Goal: Task Accomplishment & Management: Manage account settings

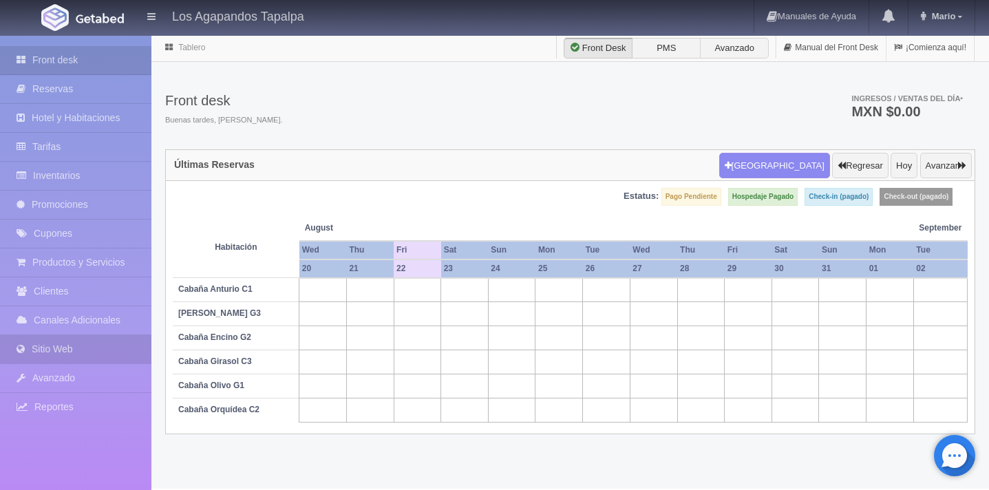
click at [65, 347] on link "Sitio Web" at bounding box center [75, 349] width 151 height 28
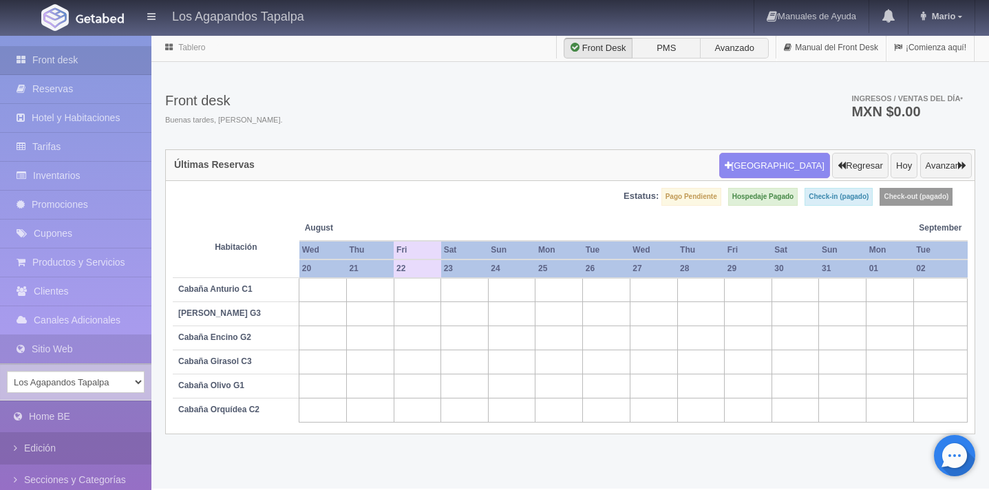
click at [61, 445] on link "Edición" at bounding box center [75, 448] width 151 height 31
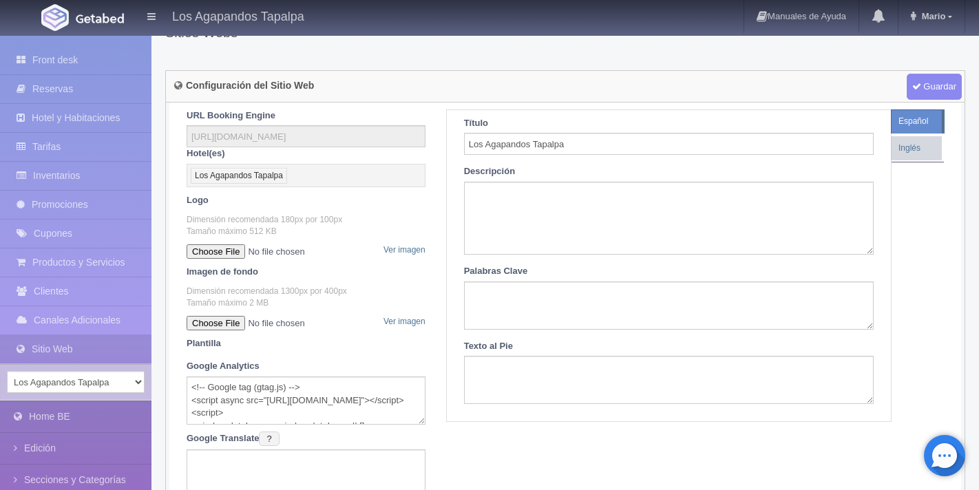
scroll to position [59, 0]
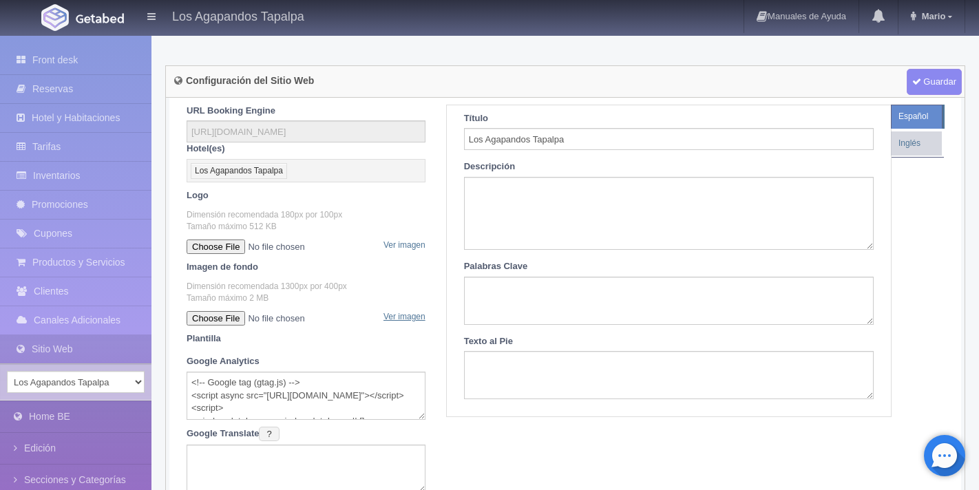
click at [413, 323] on link "Ver imagen" at bounding box center [404, 317] width 42 height 12
drag, startPoint x: 187, startPoint y: 297, endPoint x: 345, endPoint y: 308, distance: 158.1
click at [345, 304] on p "Dimensión recomendada 1300px por 400px Tamaño máximo 2 MB" at bounding box center [306, 292] width 239 height 23
copy p "Dimensión recomendada 1300px por 400px Tamaño máximo 2 MB"
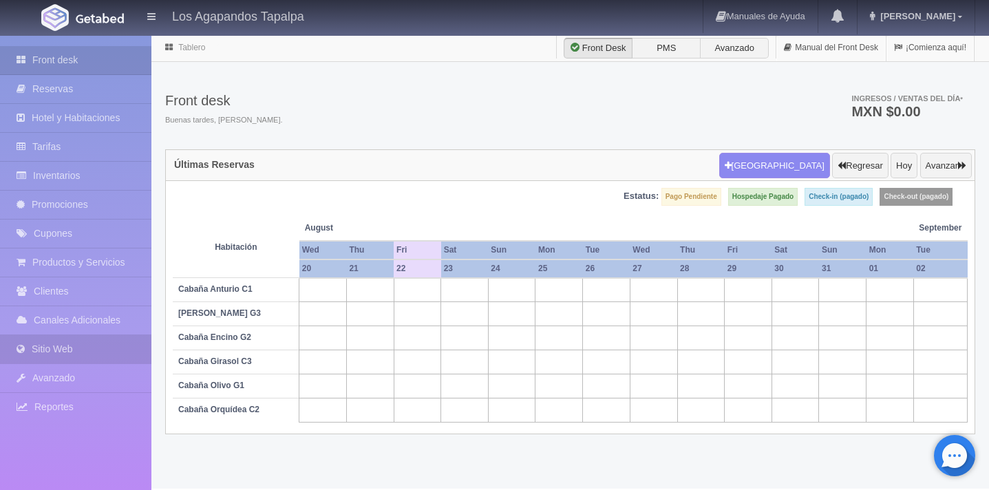
click at [72, 348] on link "Sitio Web" at bounding box center [75, 349] width 151 height 28
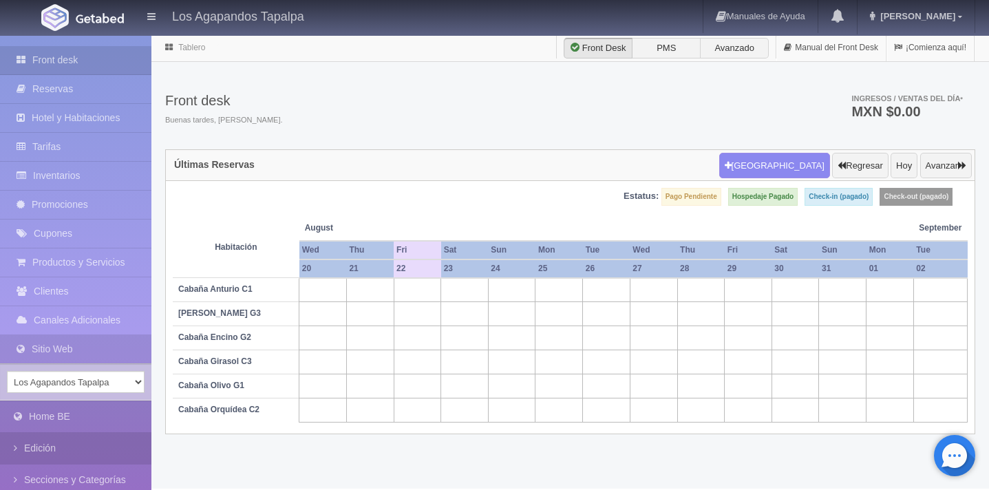
click at [65, 449] on link "Edición" at bounding box center [75, 448] width 151 height 31
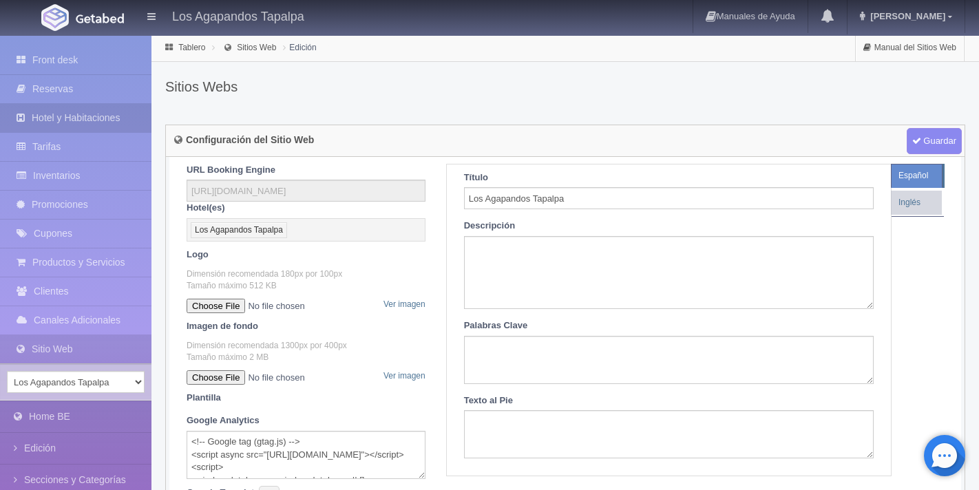
click at [89, 116] on link "Hotel y Habitaciones" at bounding box center [75, 118] width 151 height 28
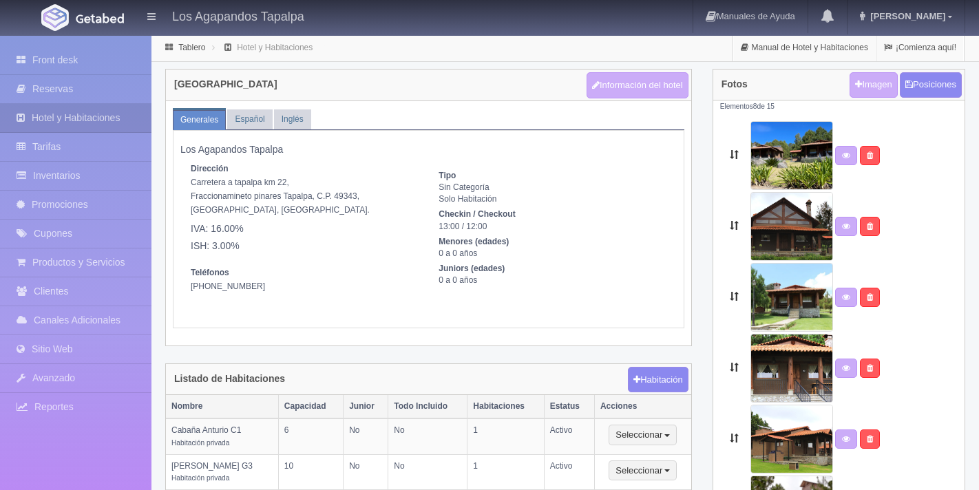
select select "1"
select select
click at [636, 93] on button "Información del hotel" at bounding box center [638, 85] width 102 height 26
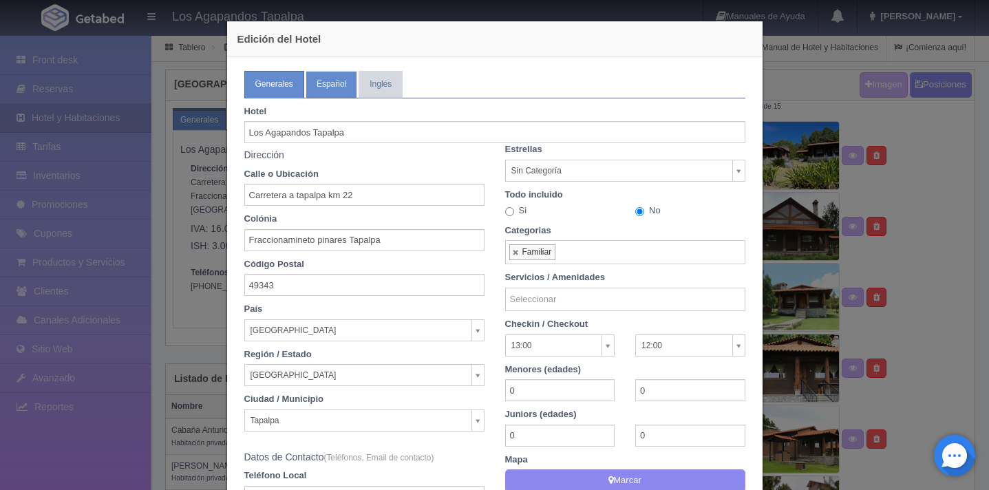
click at [320, 91] on link "Español" at bounding box center [332, 84] width 52 height 27
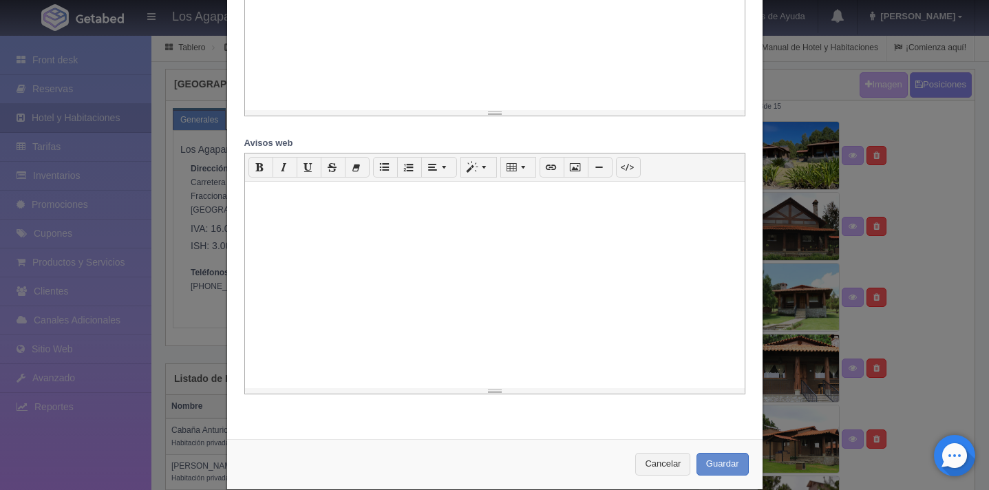
scroll to position [1360, 0]
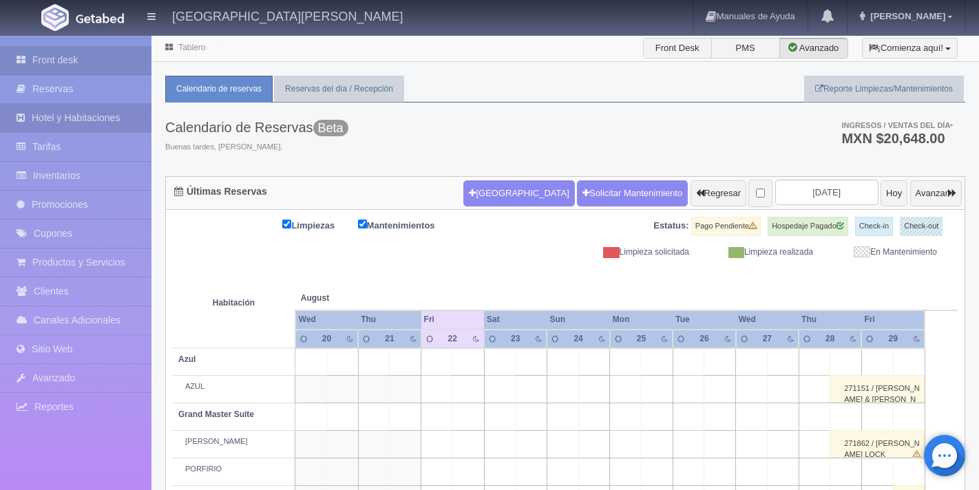
click at [91, 128] on link "Hotel y Habitaciones" at bounding box center [75, 118] width 151 height 28
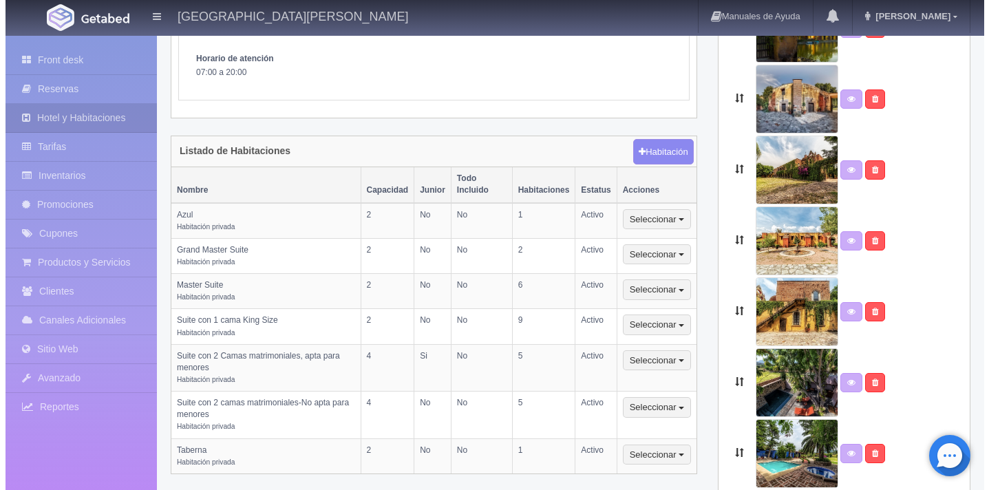
scroll to position [292, 0]
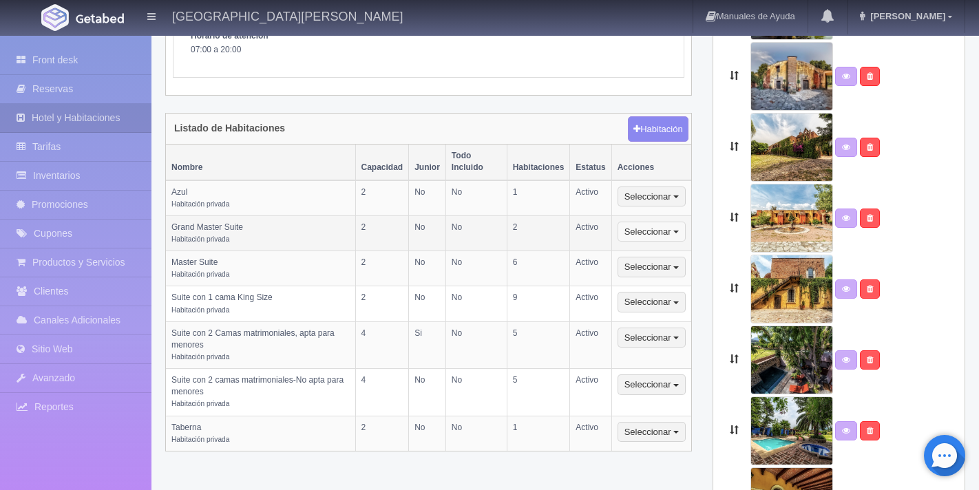
click at [677, 231] on span "button" at bounding box center [676, 232] width 6 height 3
click at [655, 247] on link "Editar" at bounding box center [672, 255] width 109 height 17
select select "Habitación privada"
select select "Nombre"
select select "2"
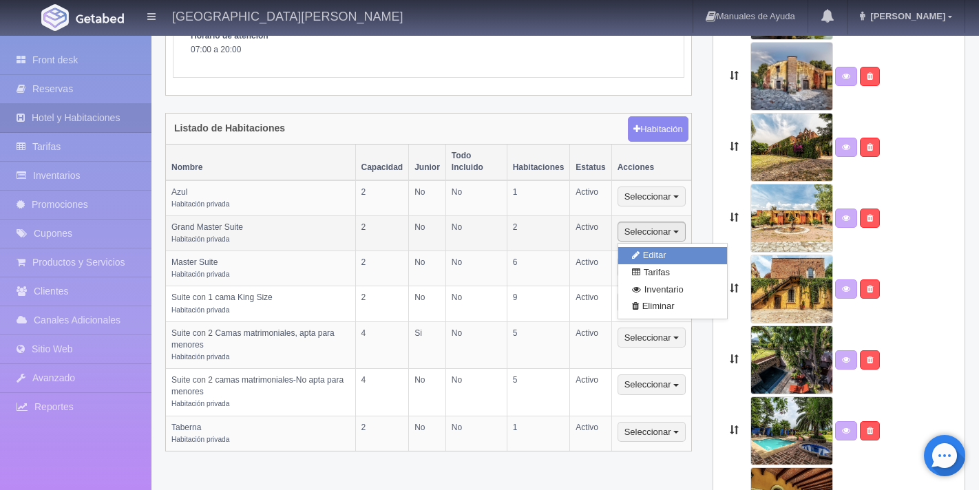
select select "2"
select select "1"
select select "Ocupacion"
radio input "true"
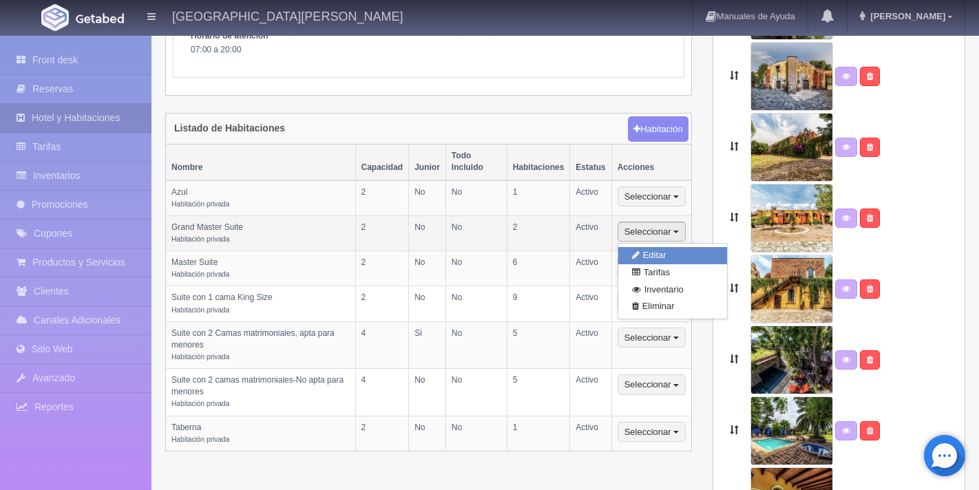
select select "5"
radio input "true"
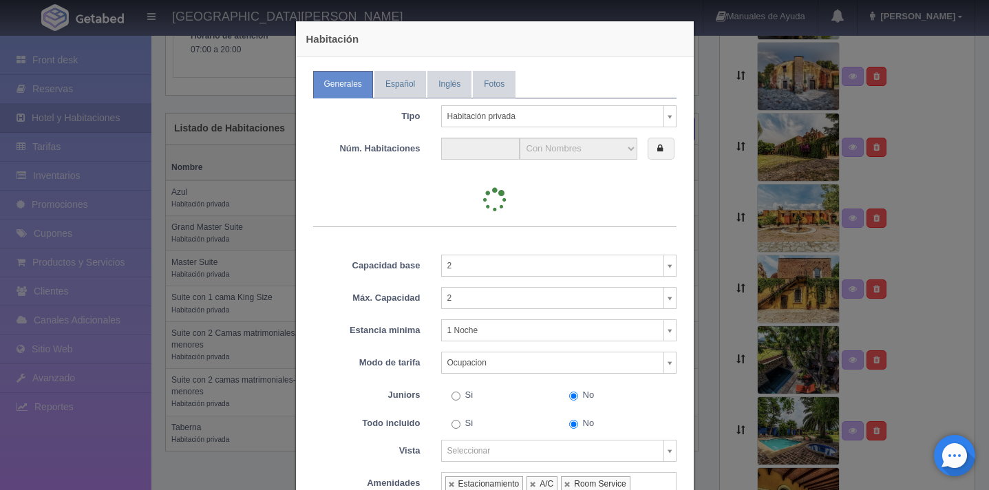
type input "2"
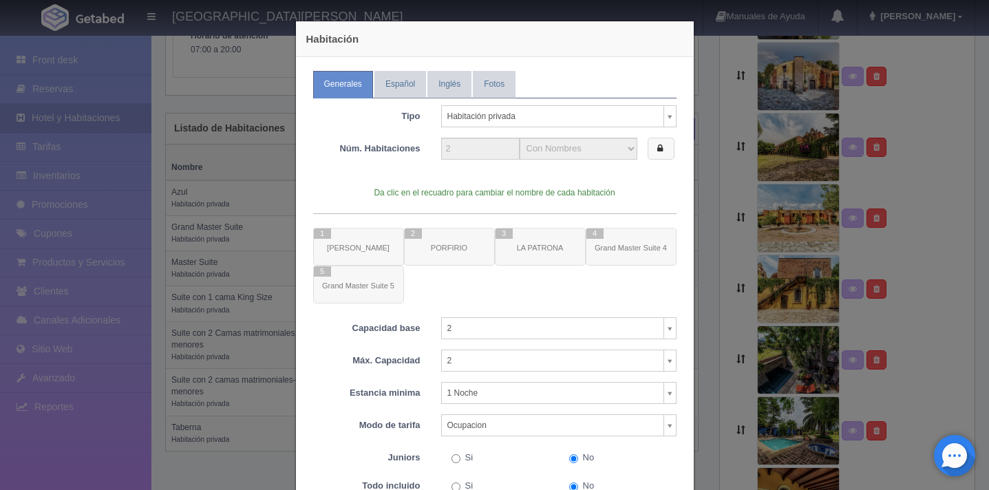
click at [656, 153] on label at bounding box center [661, 149] width 27 height 23
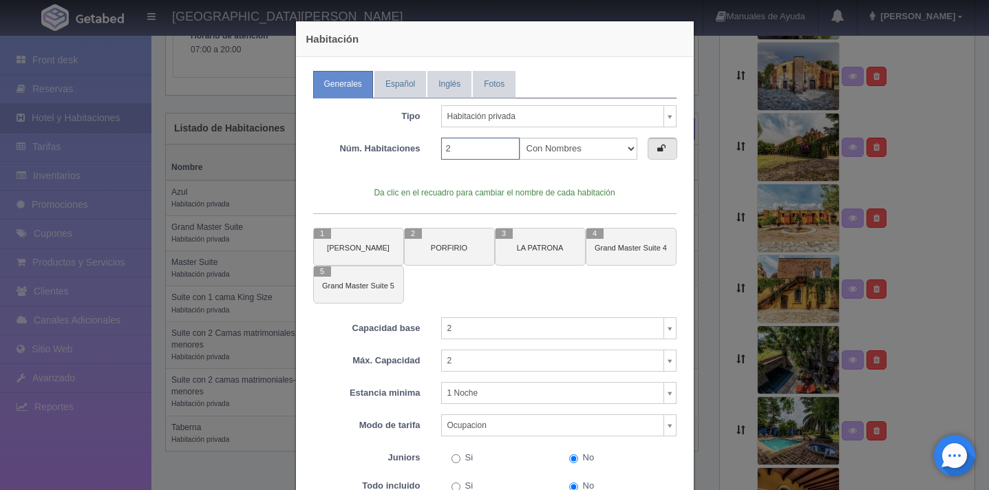
click at [454, 148] on input "2" at bounding box center [480, 149] width 78 height 22
type input "5"
click at [650, 151] on label at bounding box center [663, 149] width 30 height 23
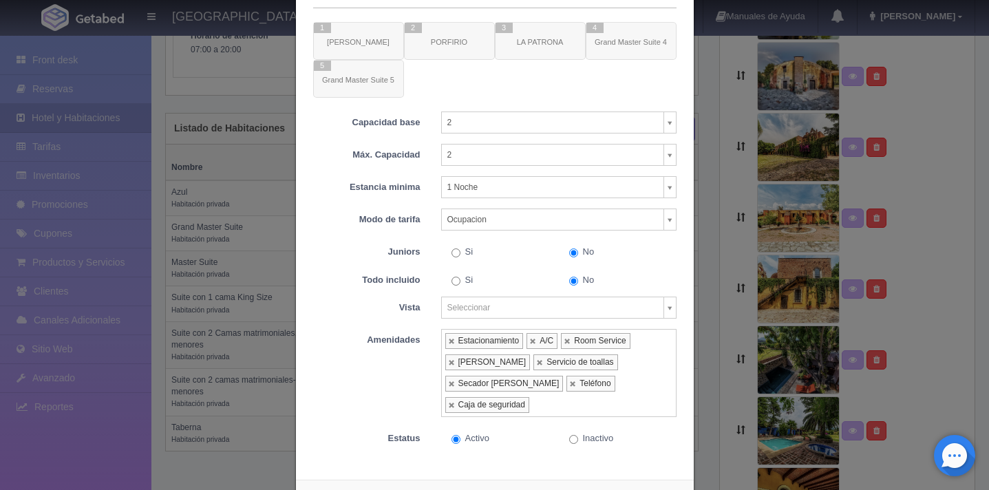
scroll to position [245, 0]
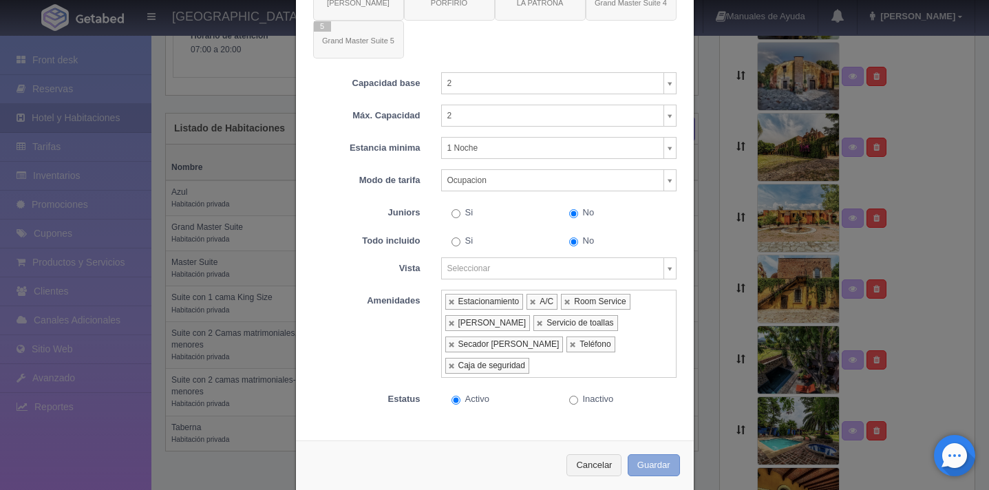
click at [646, 454] on button "Guardar" at bounding box center [654, 465] width 52 height 23
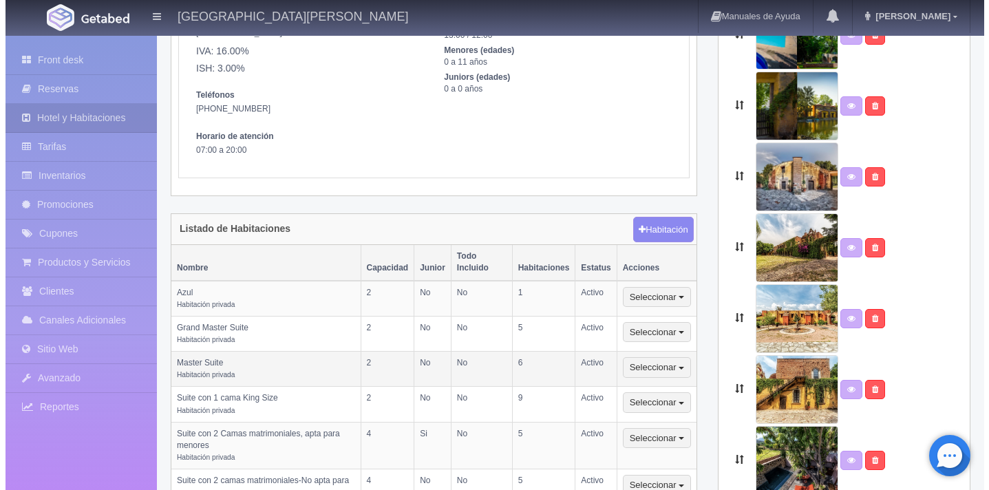
scroll to position [204, 0]
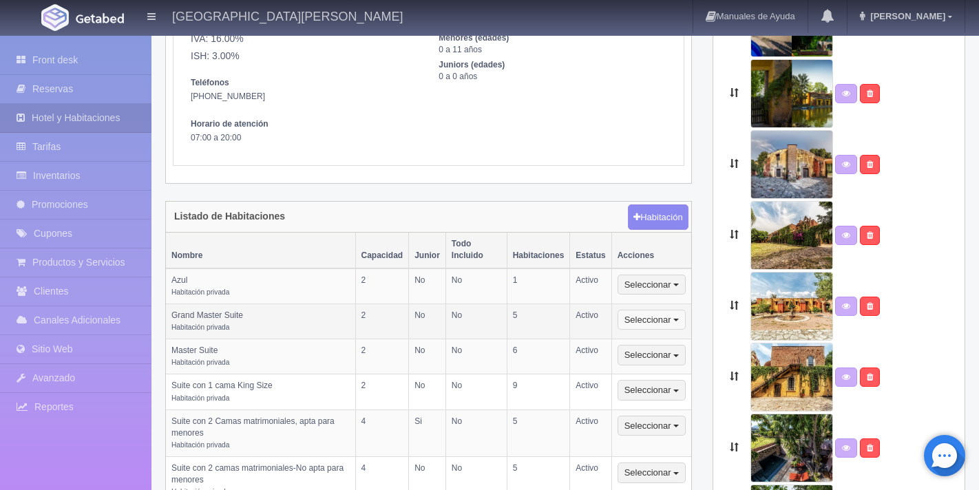
click at [671, 310] on button "Seleccionar" at bounding box center [652, 320] width 68 height 21
click at [665, 335] on link "Editar" at bounding box center [672, 343] width 109 height 17
select select "Habitación privada"
select select "Nombre"
select select "2"
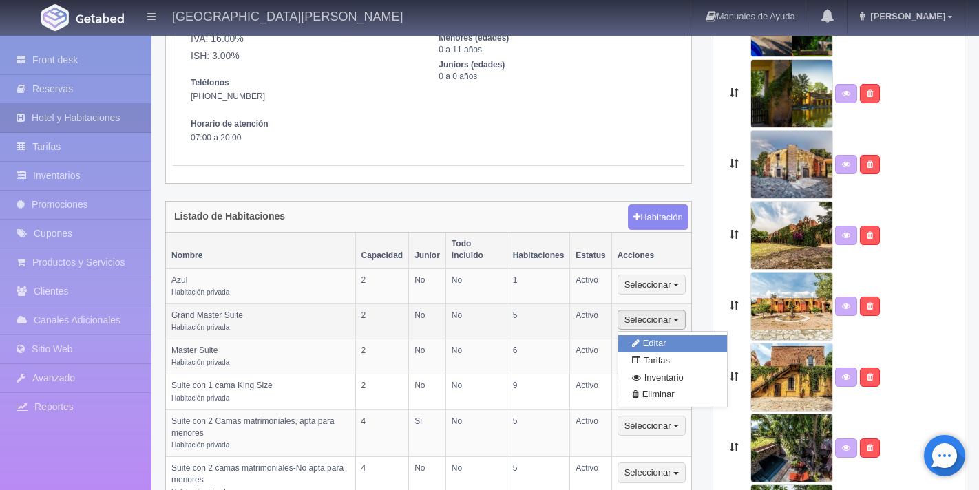
select select "2"
select select "1"
select select "Ocupacion"
radio input "true"
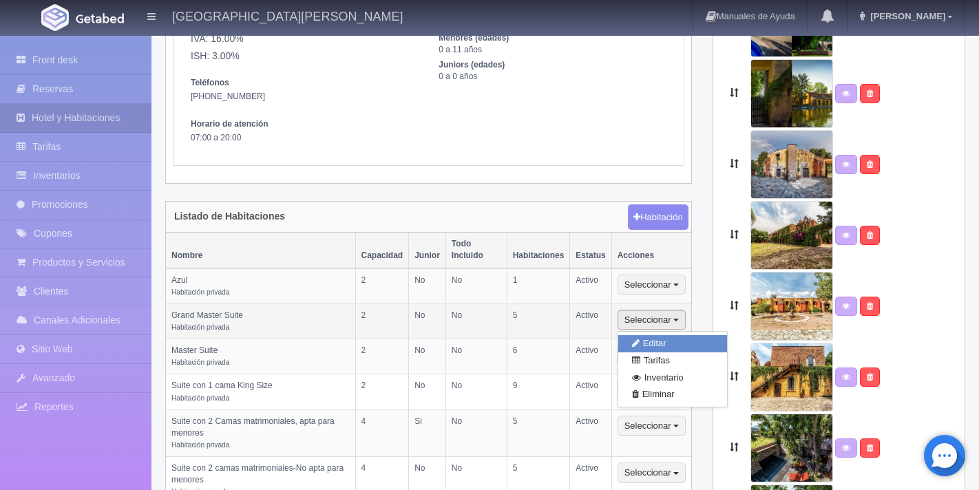
select select "5"
radio input "true"
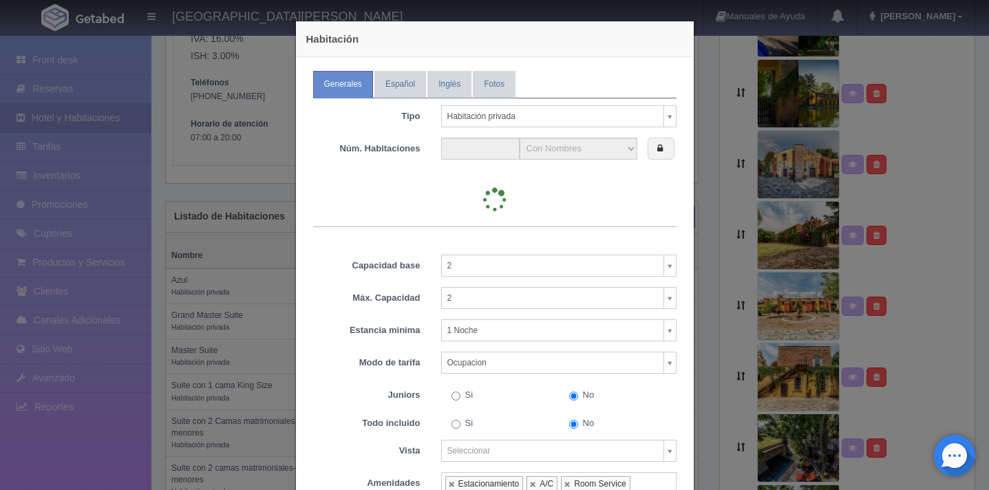
type input "5"
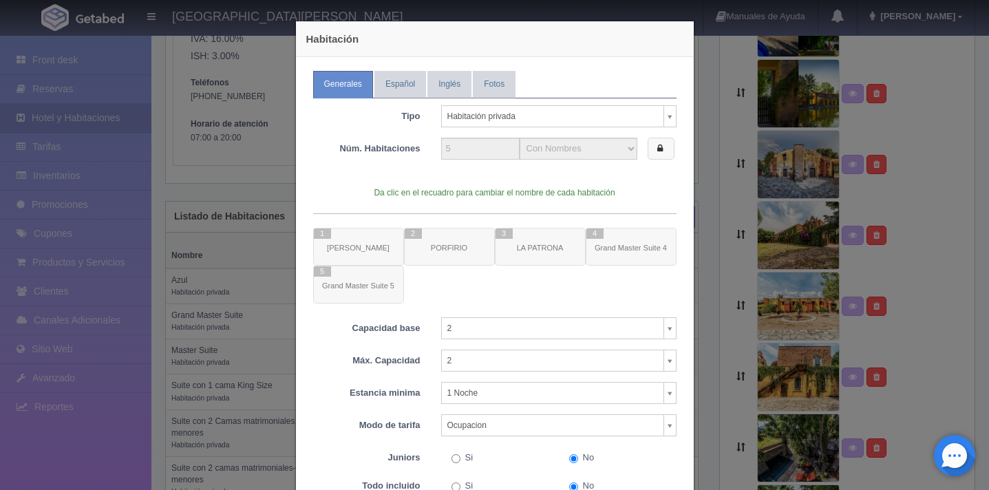
click at [651, 156] on label at bounding box center [661, 149] width 27 height 23
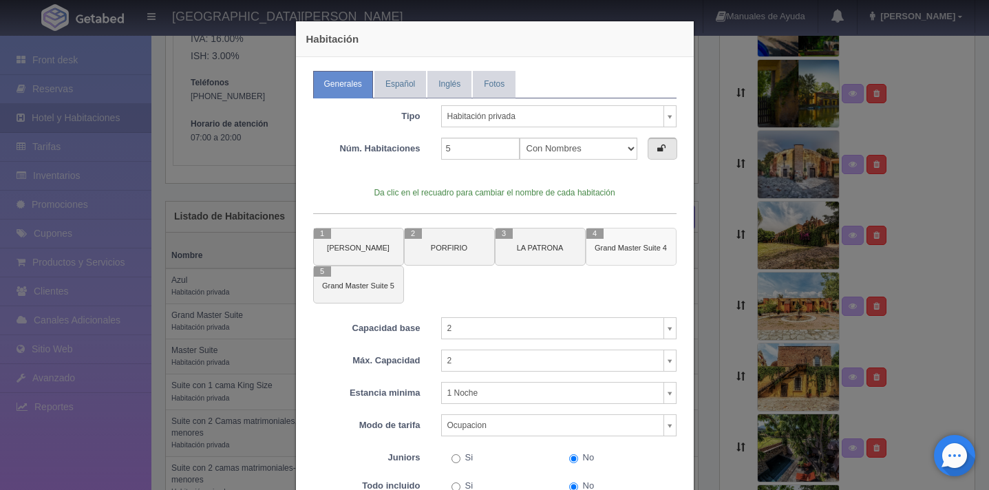
click at [626, 247] on small "Grand Master Suite 4" at bounding box center [631, 248] width 72 height 8
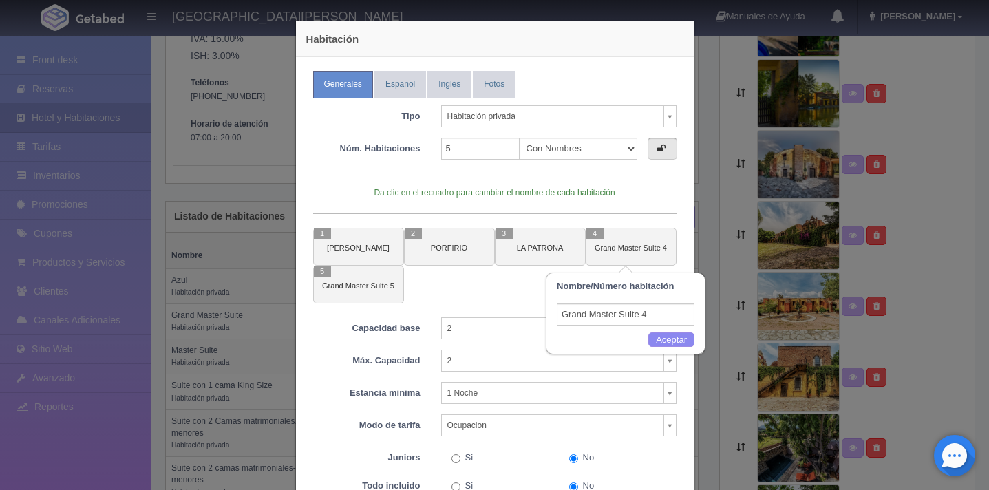
click at [649, 313] on input "Grand Master Suite 4" at bounding box center [626, 315] width 138 height 22
click at [624, 313] on input "Grand Master Suite 4" at bounding box center [626, 315] width 138 height 22
drag, startPoint x: 564, startPoint y: 314, endPoint x: 671, endPoint y: 312, distance: 106.7
click at [672, 312] on input "Grand Master Suite 4" at bounding box center [626, 315] width 138 height 22
click at [671, 312] on input "Grand Master Suite 4" at bounding box center [626, 315] width 138 height 22
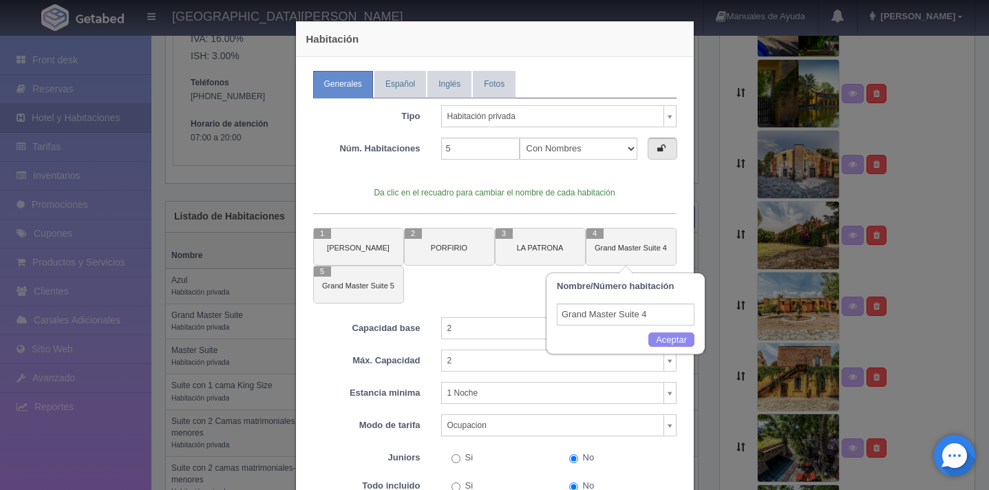
click at [672, 313] on input "Grand Master Suite 4" at bounding box center [626, 315] width 138 height 22
click at [672, 315] on input "Grand Master Suite 4" at bounding box center [626, 315] width 138 height 22
click at [663, 340] on button "Aceptar" at bounding box center [671, 340] width 46 height 15
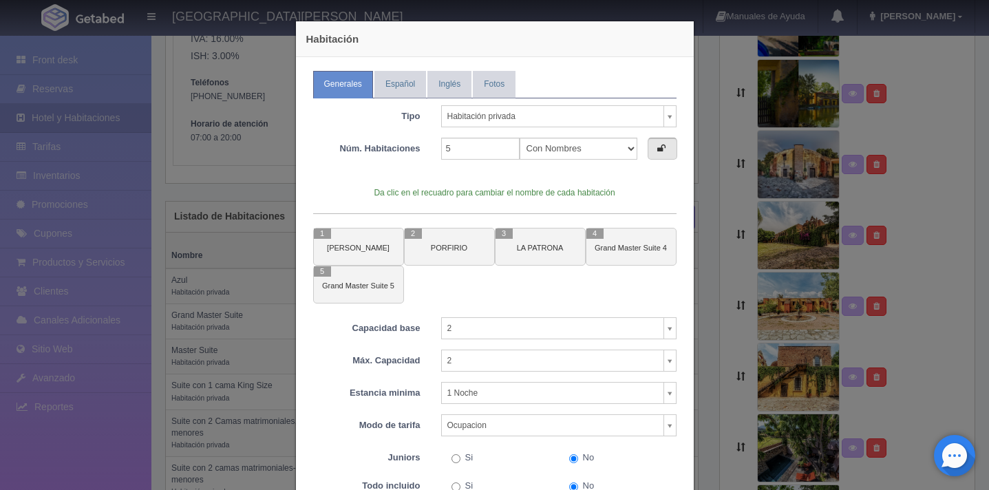
click at [657, 153] on icon at bounding box center [661, 148] width 8 height 9
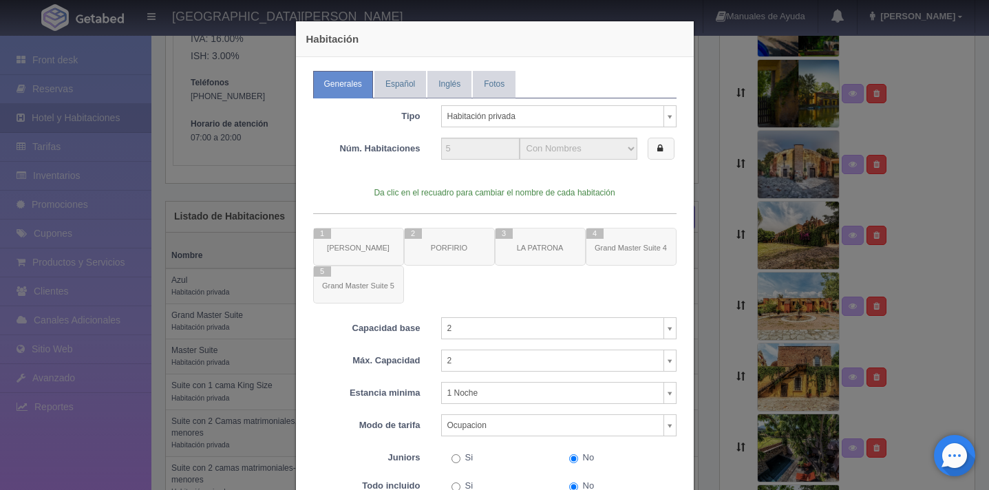
click at [653, 154] on label at bounding box center [661, 149] width 27 height 23
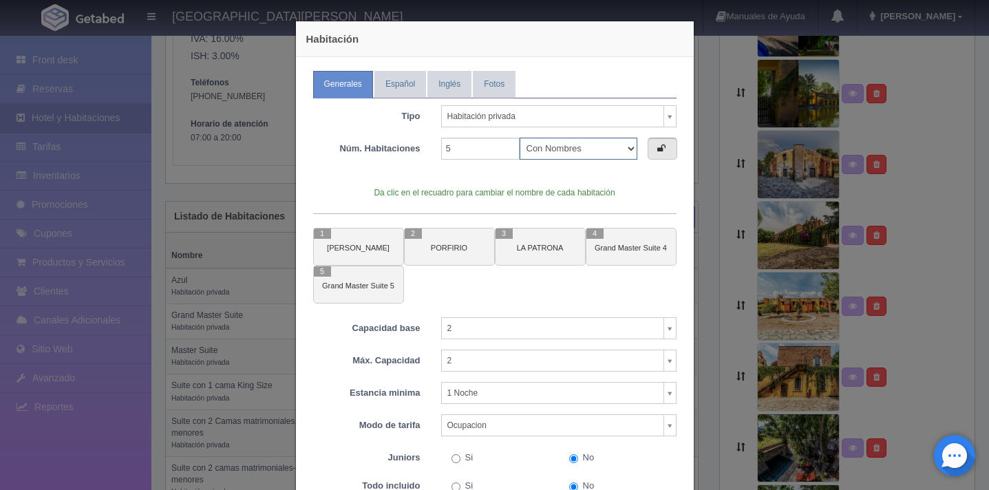
click at [622, 140] on select "Con Nombres Por rangos" at bounding box center [579, 149] width 118 height 22
select select "Rango"
click at [520, 138] on select "Con Nombres Por rangos" at bounding box center [579, 149] width 118 height 22
select select "5"
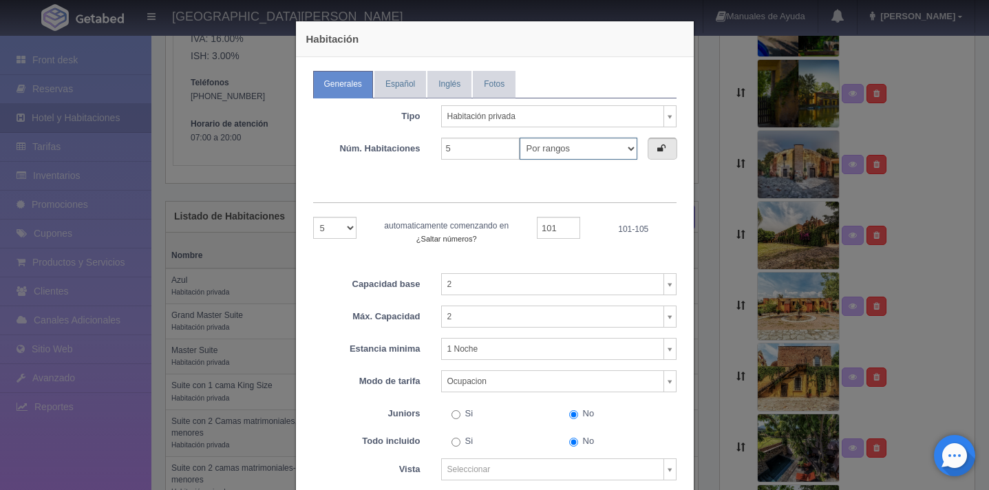
click at [606, 149] on select "Con Nombres Por rangos" at bounding box center [579, 149] width 118 height 22
select select "Nombre"
click at [520, 138] on select "Con Nombres Por rangos" at bounding box center [579, 149] width 118 height 22
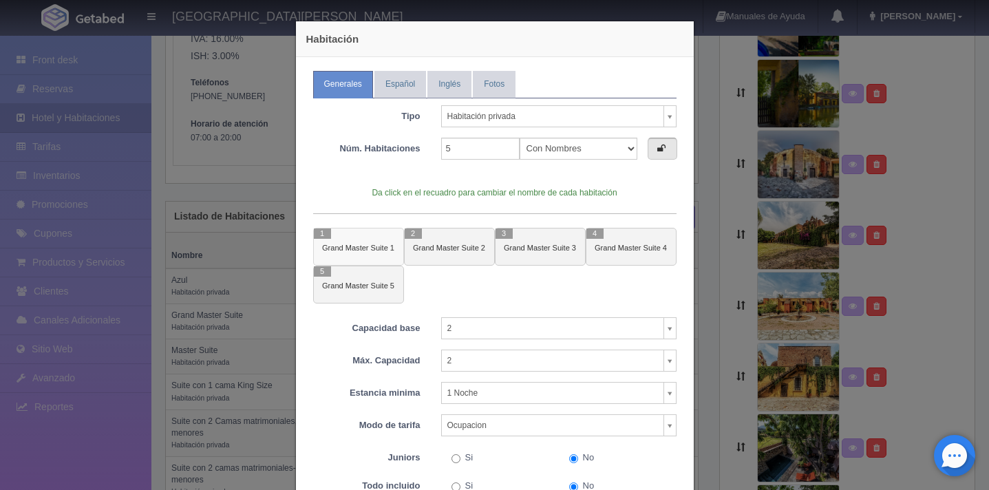
click at [381, 246] on small "Grand Master Suite 1" at bounding box center [358, 248] width 72 height 8
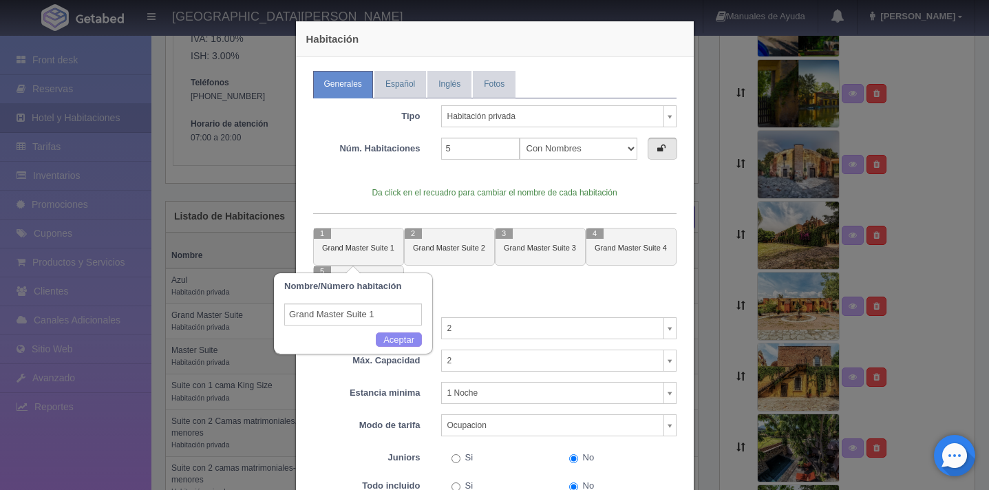
click at [382, 313] on input "Grand Master Suite 1" at bounding box center [353, 315] width 138 height 22
click at [374, 313] on input "Grand Master Suite 1" at bounding box center [353, 315] width 138 height 22
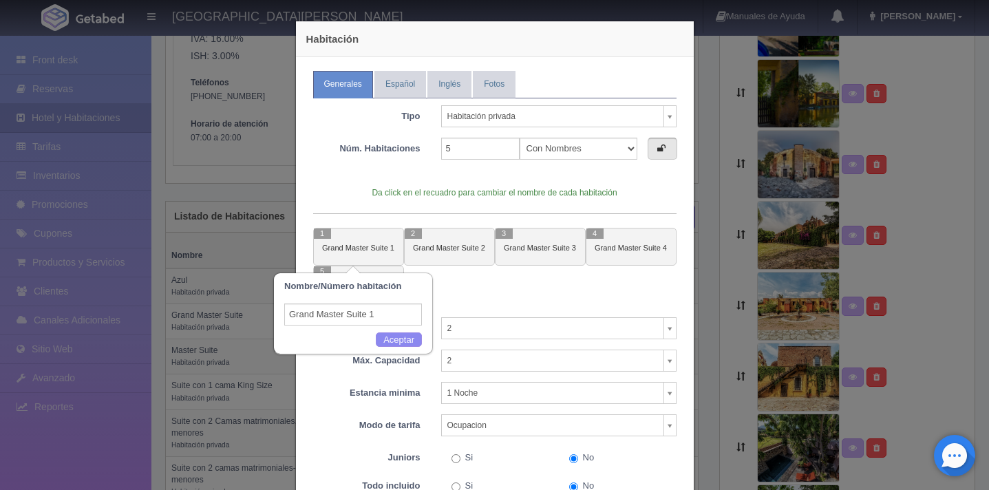
click at [315, 317] on input "Grand Master Suite 1" at bounding box center [353, 315] width 138 height 22
drag, startPoint x: 290, startPoint y: 315, endPoint x: 402, endPoint y: 317, distance: 112.2
click at [403, 317] on input "Grand Master Suite 1" at bounding box center [353, 315] width 138 height 22
click at [402, 317] on input "Grand Master Suite 1" at bounding box center [353, 315] width 138 height 22
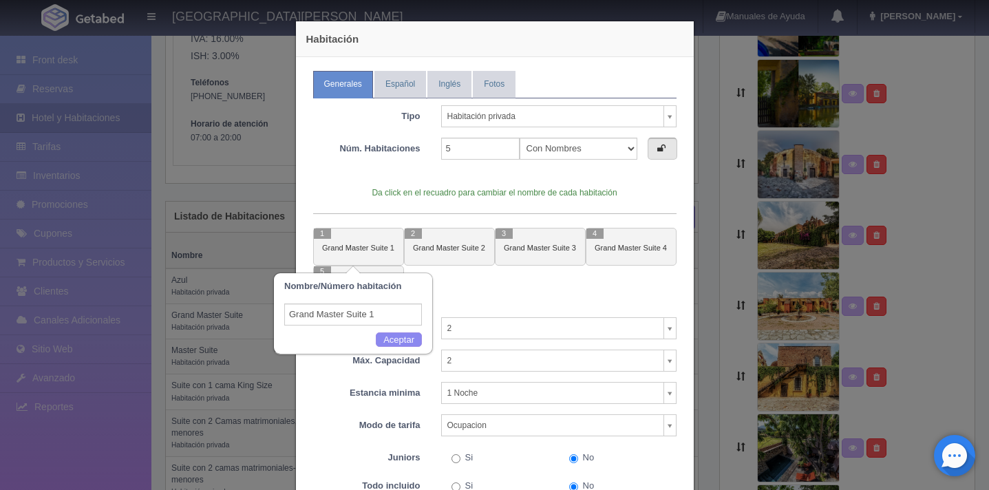
click at [472, 294] on div at bounding box center [494, 266] width 363 height 76
click at [472, 295] on div at bounding box center [494, 266] width 363 height 76
click at [715, 211] on div "Habitación Generales Español Inglés Fotos Tipo Habitación privada Habitación pr…" at bounding box center [494, 245] width 989 height 490
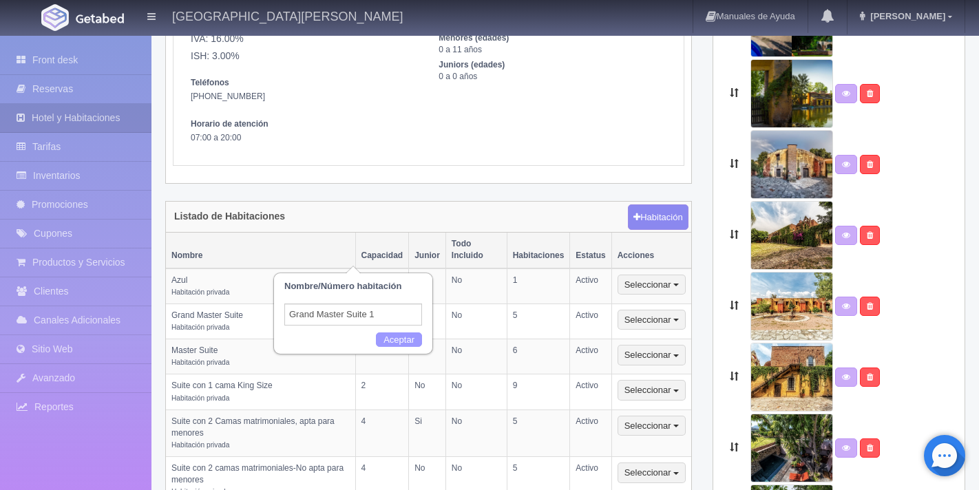
click at [383, 343] on button "Aceptar" at bounding box center [399, 340] width 46 height 15
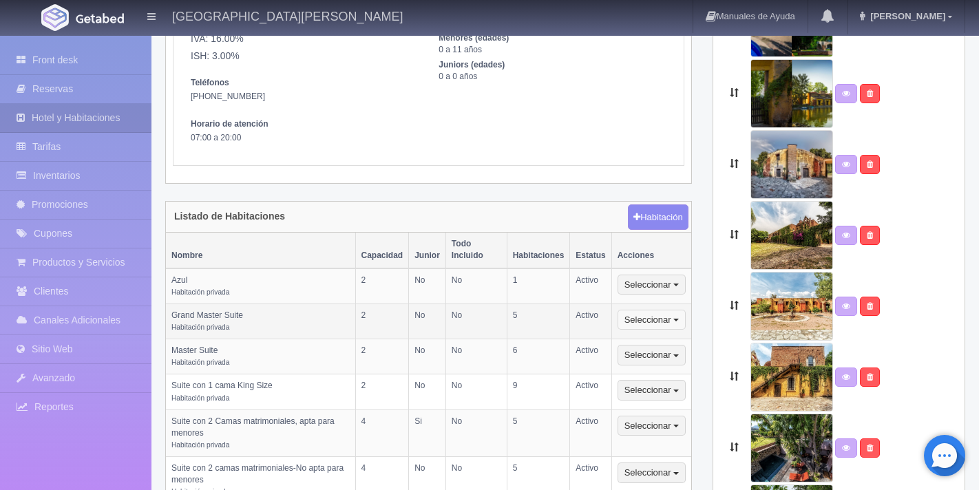
click at [673, 310] on button "Seleccionar" at bounding box center [652, 320] width 68 height 21
click at [665, 335] on link "Editar" at bounding box center [672, 343] width 109 height 17
select select "Habitación privada"
select select "Nombre"
select select "2"
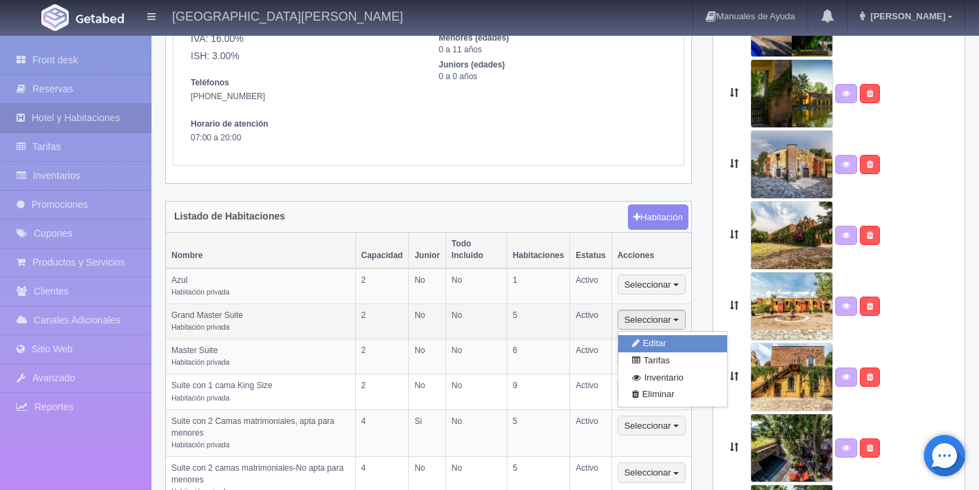
select select "2"
select select "1"
select select "Ocupacion"
radio input "true"
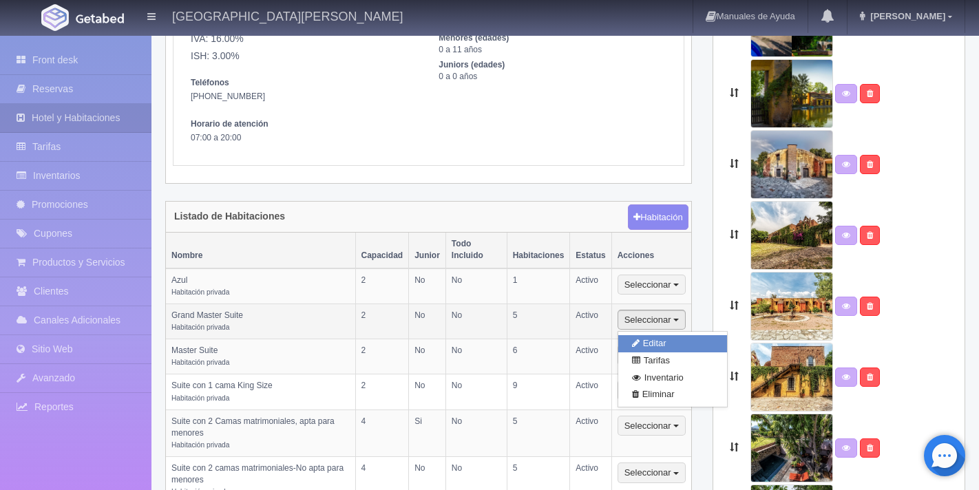
select select "5"
radio input "true"
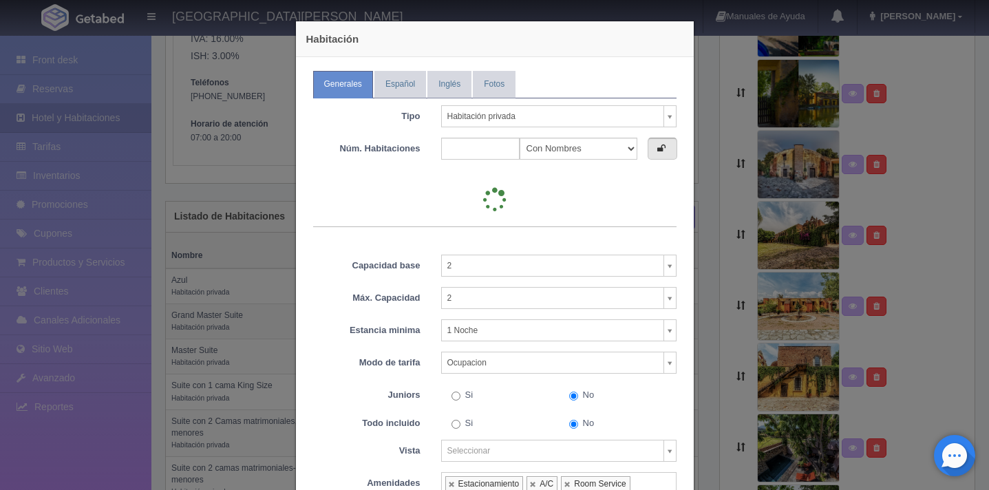
type input "5"
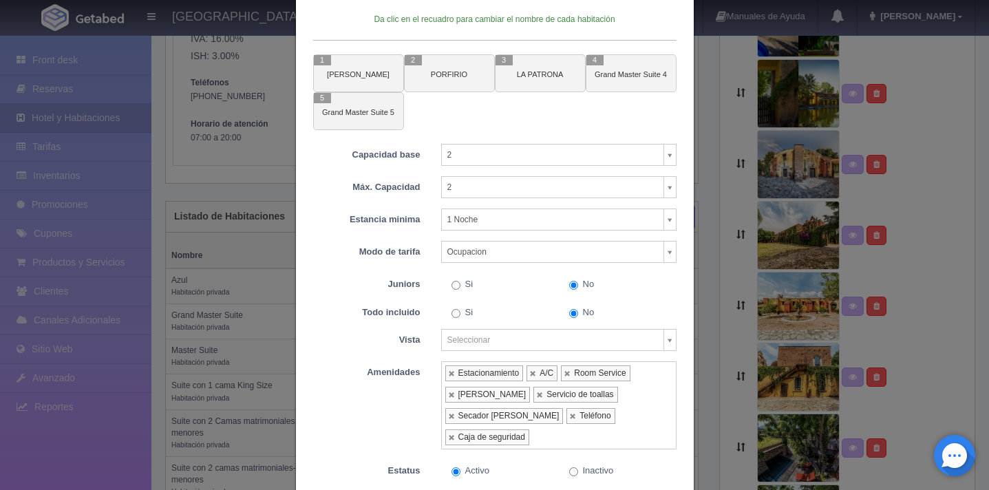
scroll to position [245, 0]
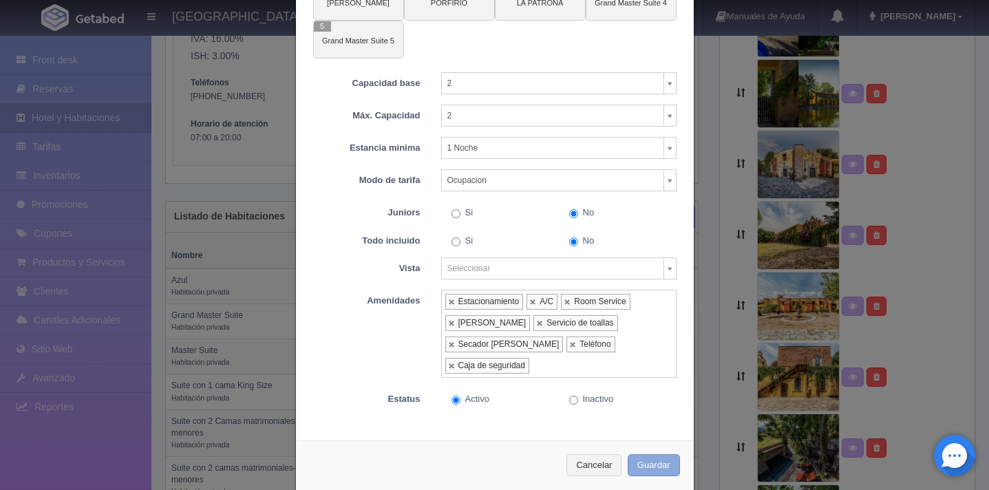
click at [653, 454] on button "Guardar" at bounding box center [654, 465] width 52 height 23
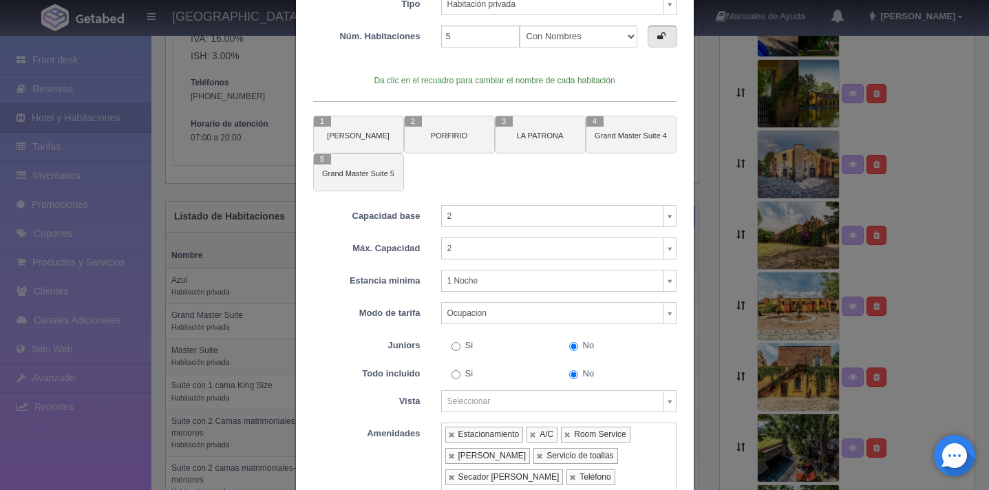
scroll to position [77, 0]
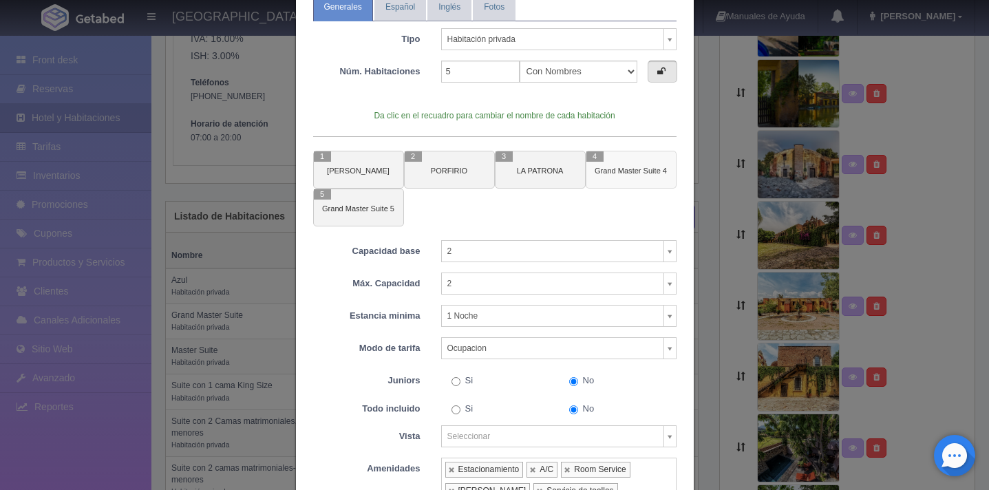
click at [631, 169] on small "Grand Master Suite 4" at bounding box center [631, 171] width 72 height 8
click at [622, 235] on input "Grand Master Suite 4" at bounding box center [626, 237] width 138 height 22
drag, startPoint x: 564, startPoint y: 238, endPoint x: 651, endPoint y: 238, distance: 86.1
click at [651, 238] on input "Grand Master Suite 4" at bounding box center [626, 237] width 138 height 22
click at [669, 265] on button "Aceptar" at bounding box center [671, 262] width 46 height 15
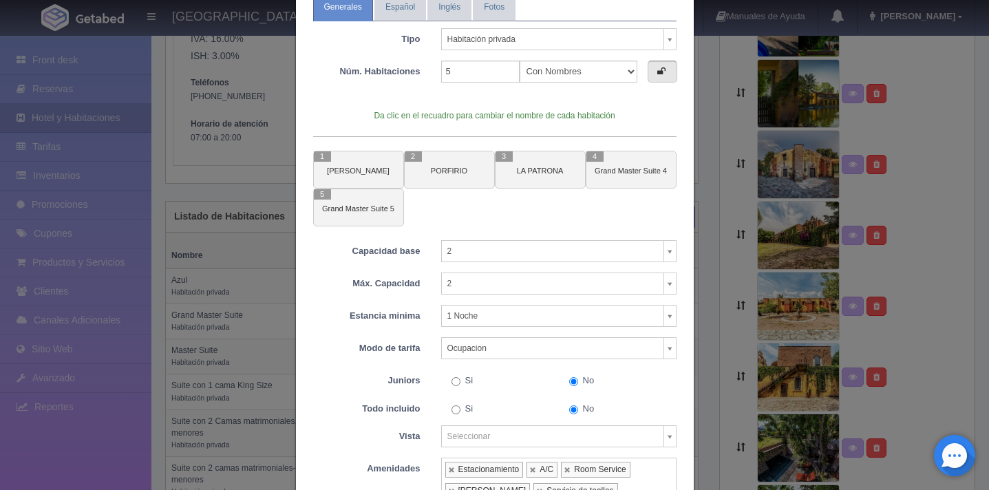
click at [658, 74] on icon at bounding box center [661, 71] width 8 height 9
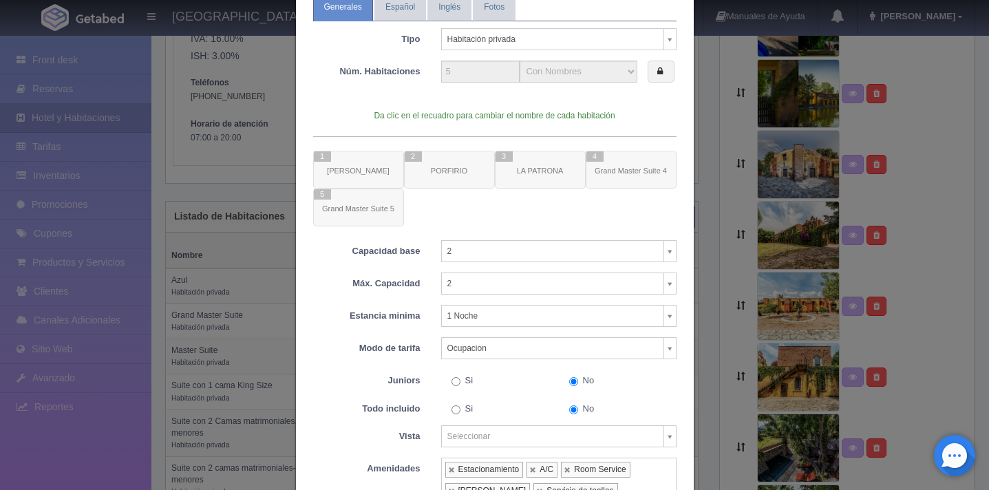
scroll to position [245, 0]
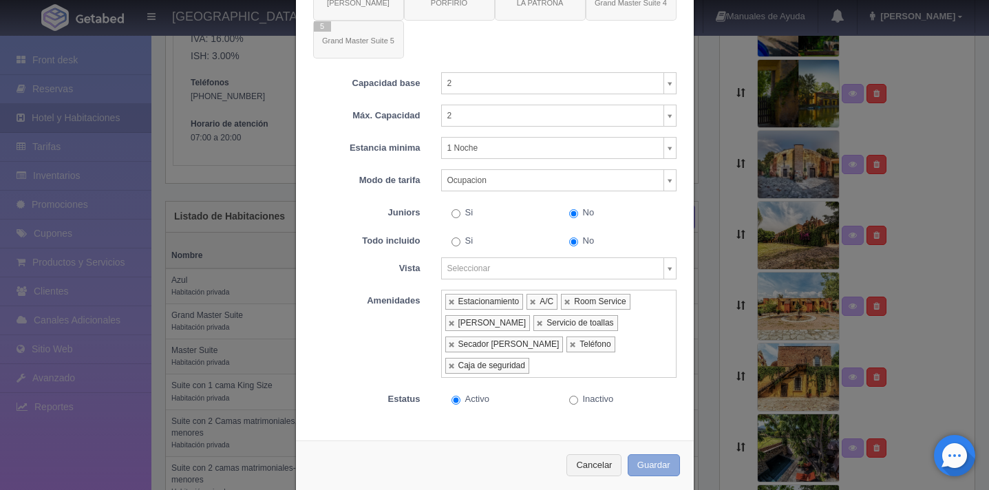
click at [642, 454] on button "Guardar" at bounding box center [654, 465] width 52 height 23
